Goal: Information Seeking & Learning: Learn about a topic

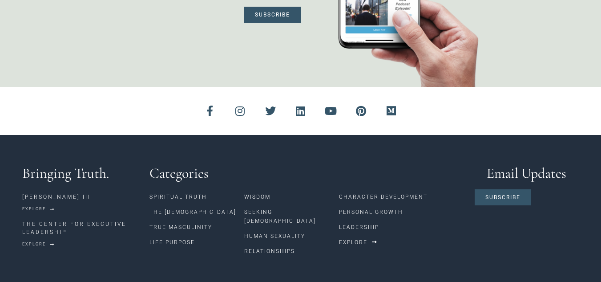
scroll to position [2241, 0]
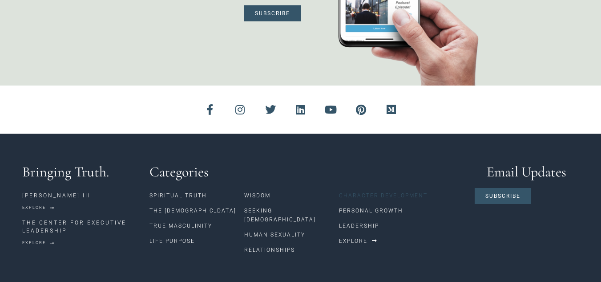
click at [358, 188] on link "Character Development" at bounding box center [402, 195] width 126 height 15
click at [360, 218] on link "Leadership" at bounding box center [402, 225] width 126 height 15
click at [352, 203] on link "Personal Growth" at bounding box center [402, 210] width 126 height 15
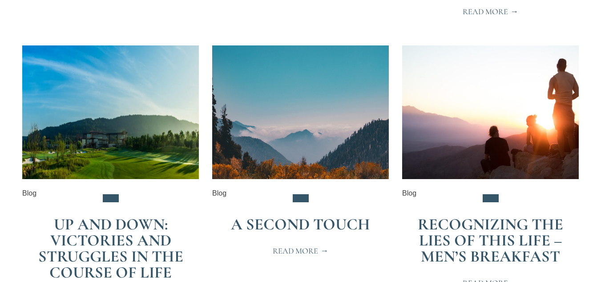
scroll to position [490, 0]
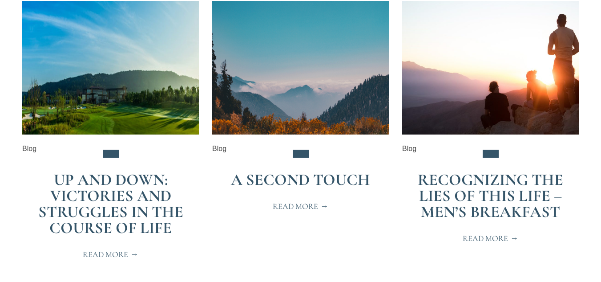
click at [476, 191] on link "Recognizing the Lies of This Life – Men’s Breakfast" at bounding box center [491, 195] width 146 height 51
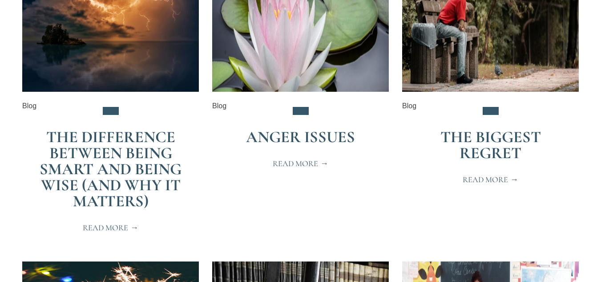
scroll to position [267, 0]
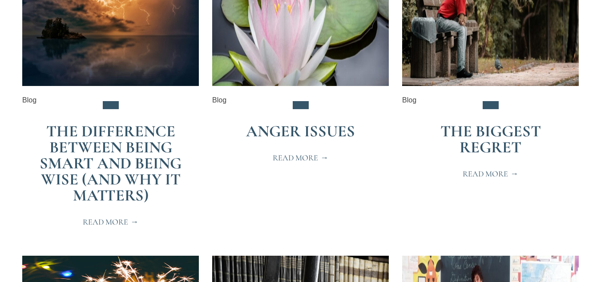
click at [301, 156] on span "Read More" at bounding box center [301, 158] width 56 height 8
click at [496, 171] on span "Read More" at bounding box center [491, 174] width 56 height 8
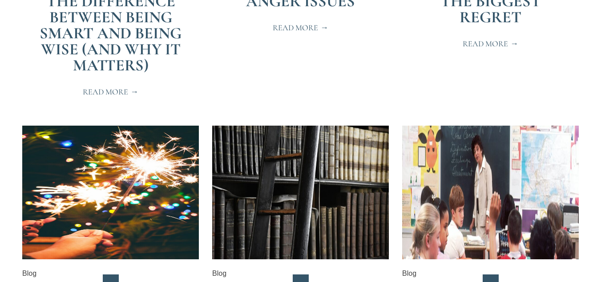
scroll to position [45, 0]
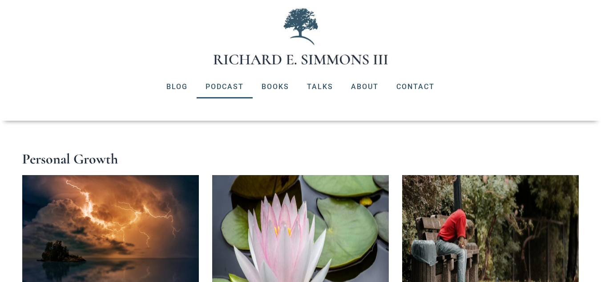
click at [218, 83] on link "Podcast" at bounding box center [225, 86] width 56 height 23
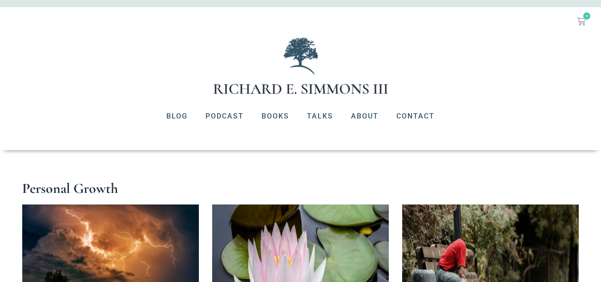
scroll to position [0, 0]
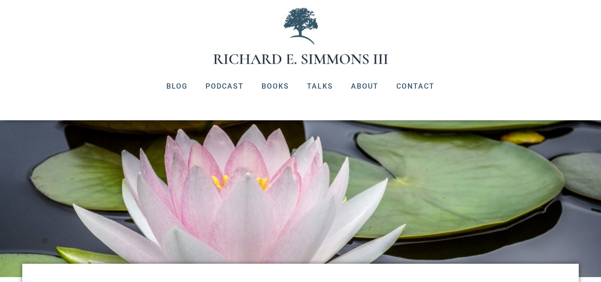
scroll to position [45, 0]
